Goal: Transaction & Acquisition: Purchase product/service

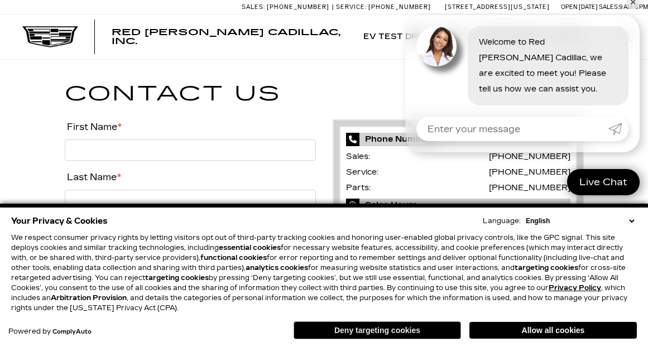
click at [384, 331] on button "Deny targeting cookies" at bounding box center [377, 330] width 167 height 18
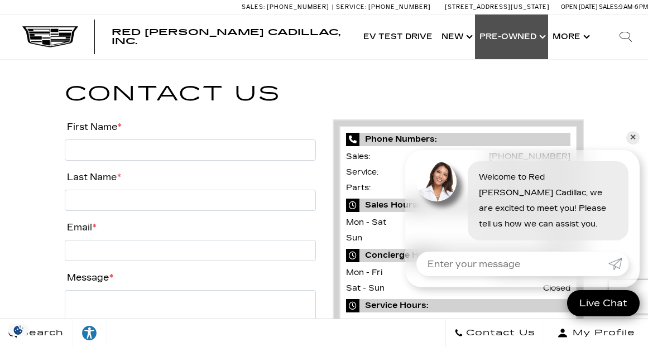
click at [515, 39] on link "Show Pre-Owned" at bounding box center [511, 37] width 73 height 45
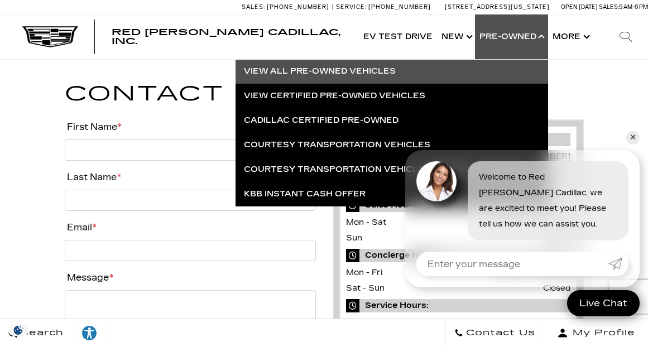
click at [318, 71] on link "View All Pre-Owned Vehicles" at bounding box center [391, 71] width 313 height 25
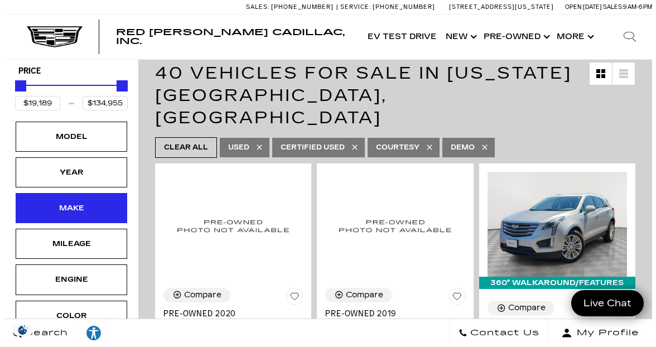
scroll to position [167, 0]
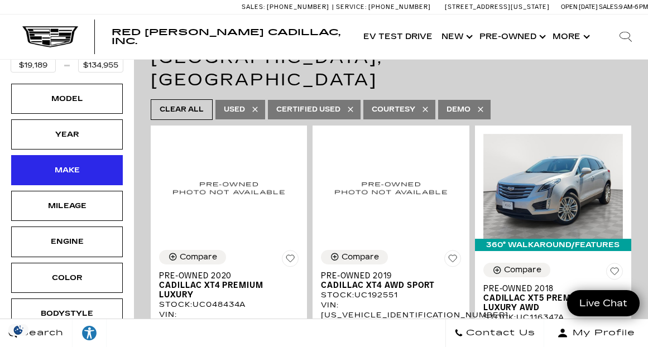
click at [68, 171] on div "Make" at bounding box center [67, 170] width 56 height 12
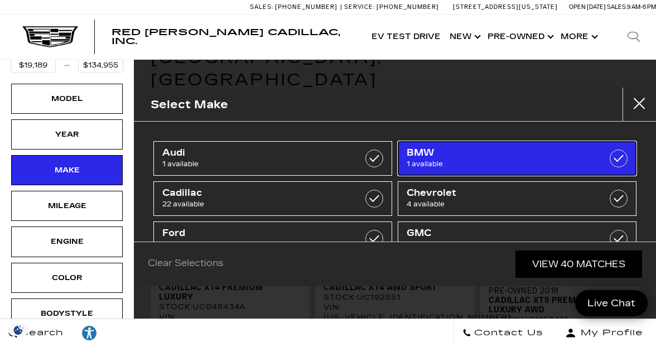
click at [498, 166] on span "1 available" at bounding box center [501, 163] width 188 height 11
type input "$86,689"
checkbox input "true"
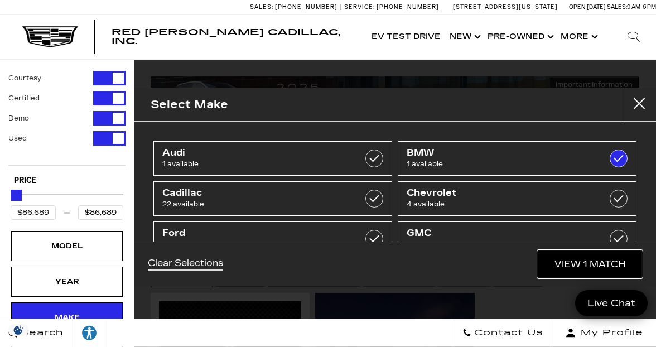
click at [589, 261] on link "View 1 Match" at bounding box center [590, 264] width 104 height 27
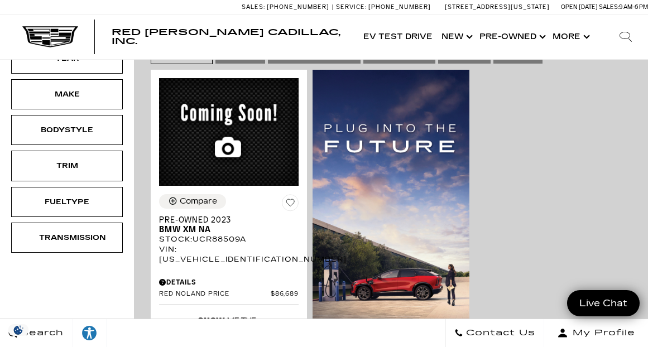
scroll to position [279, 0]
